Goal: Task Accomplishment & Management: Use online tool/utility

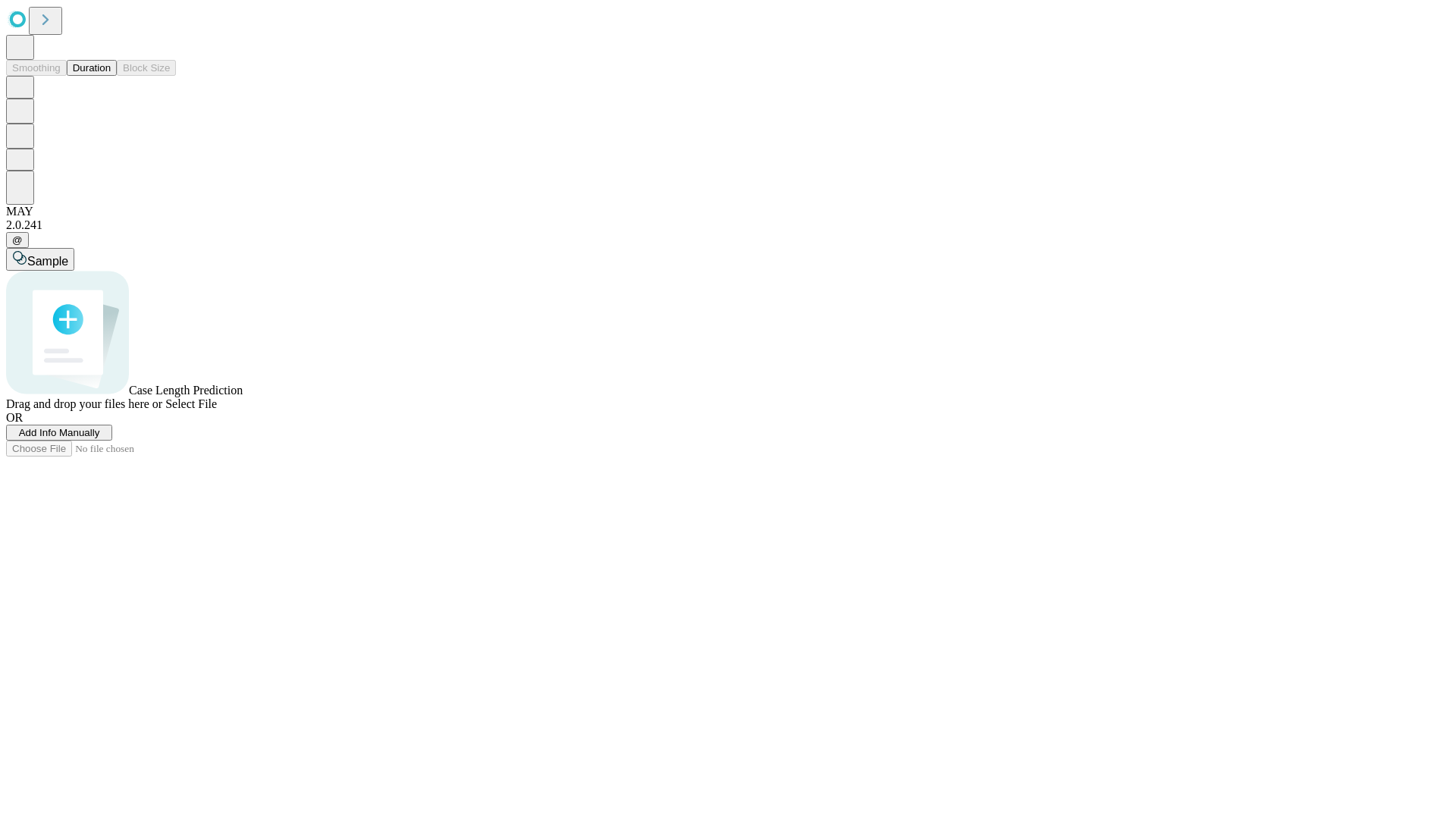
click at [110, 76] on button "Duration" at bounding box center [92, 68] width 50 height 16
click at [100, 438] on span "Add Info Manually" at bounding box center [60, 432] width 81 height 11
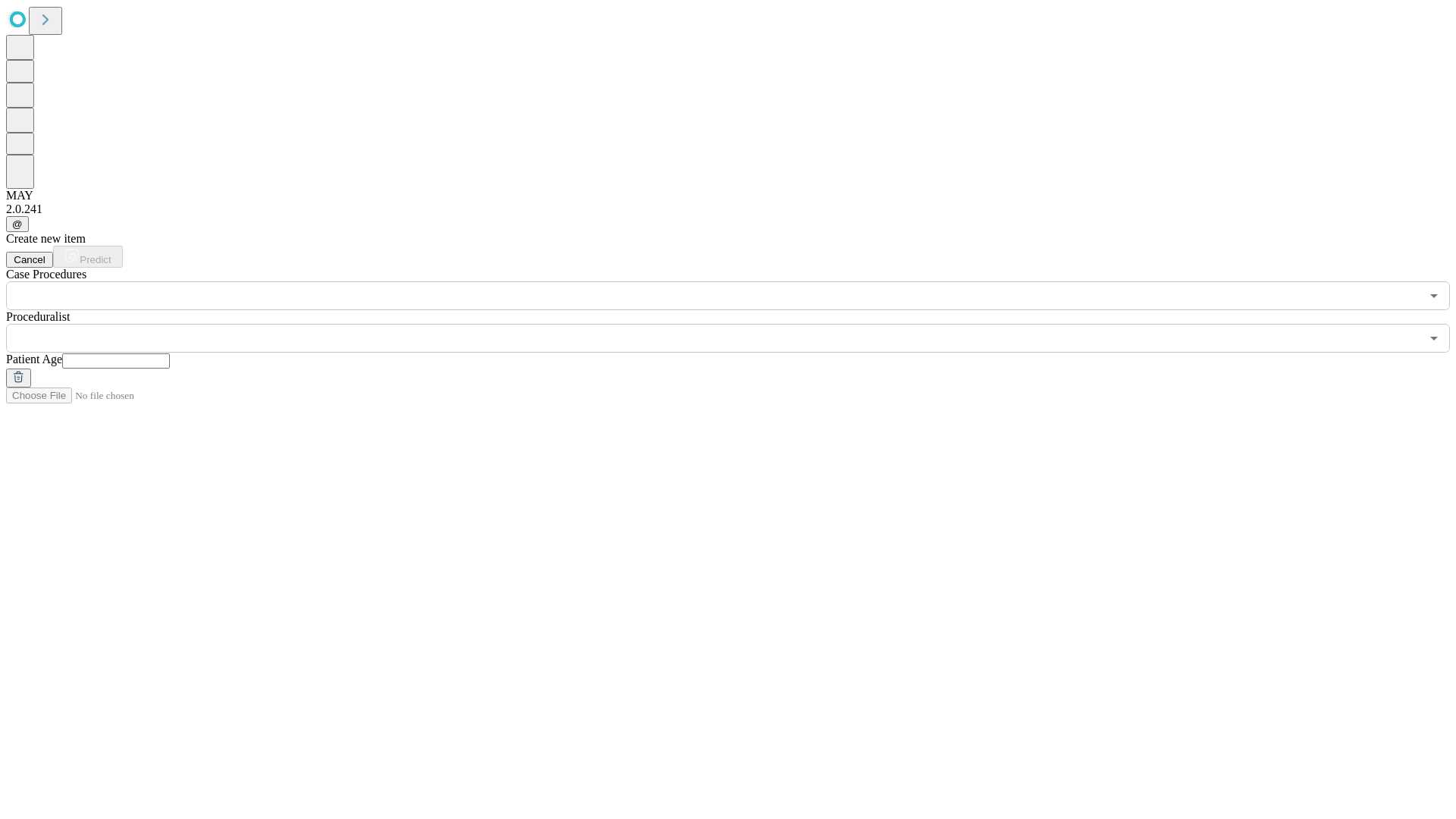
click at [170, 354] on input "text" at bounding box center [116, 361] width 108 height 15
type input "**"
click at [738, 324] on input "text" at bounding box center [714, 338] width 1414 height 29
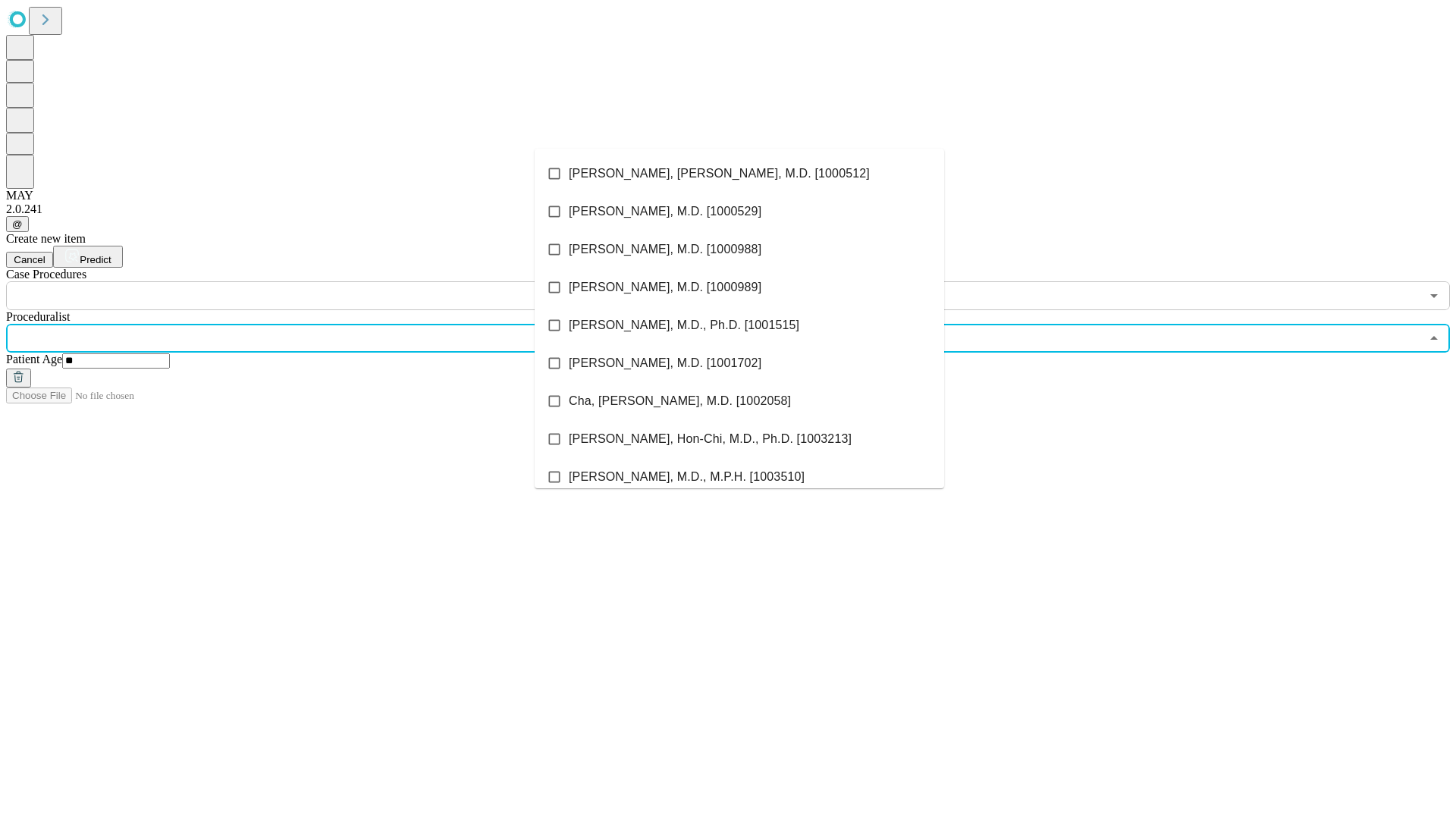
click at [739, 174] on li "[PERSON_NAME], [PERSON_NAME], M.D. [1000512]" at bounding box center [739, 173] width 410 height 38
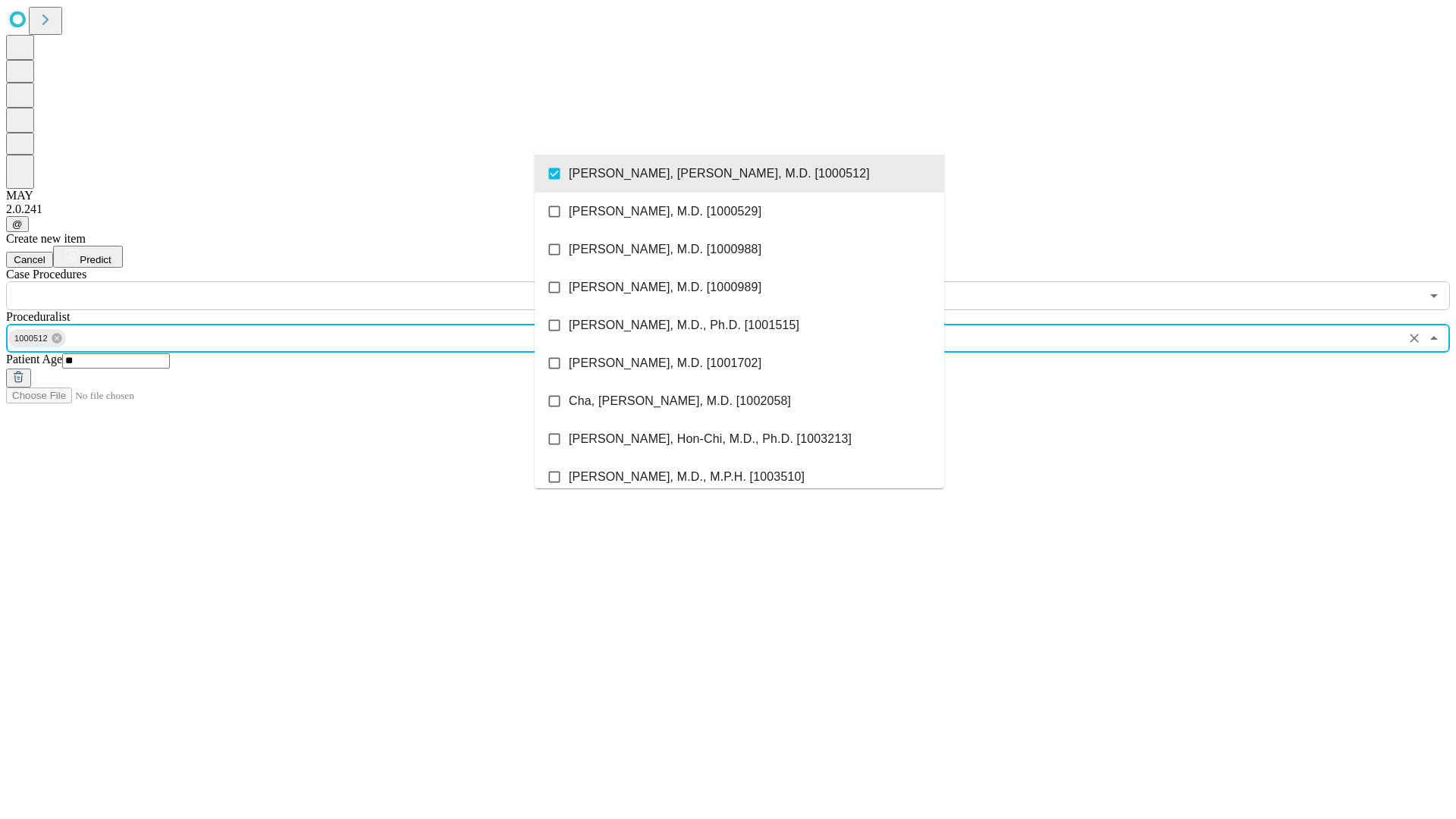
click at [319, 281] on input "text" at bounding box center [714, 296] width 1414 height 29
